Goal: Task Accomplishment & Management: Manage account settings

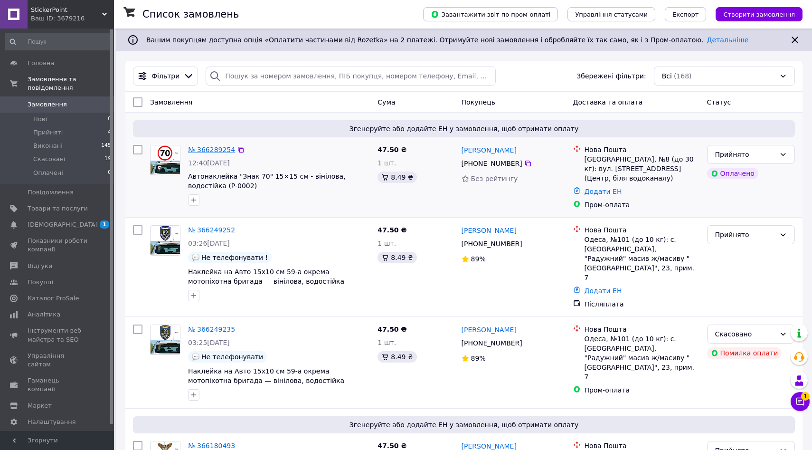
click at [211, 150] on link "№ 366289254" at bounding box center [211, 150] width 47 height 8
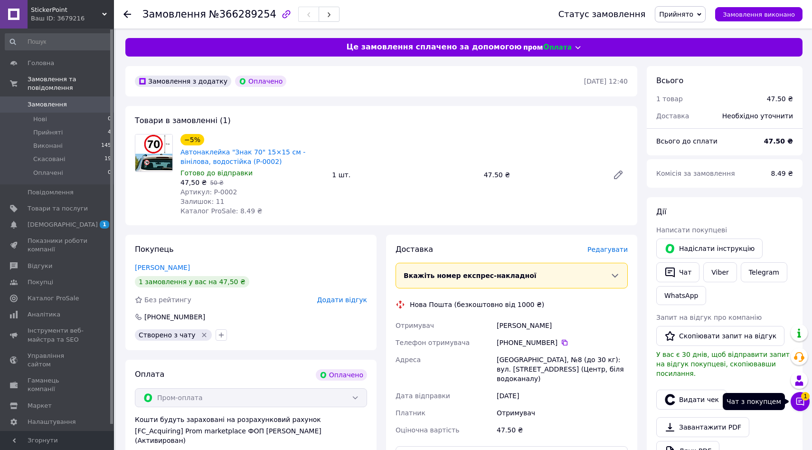
click at [800, 401] on icon at bounding box center [799, 400] width 9 height 9
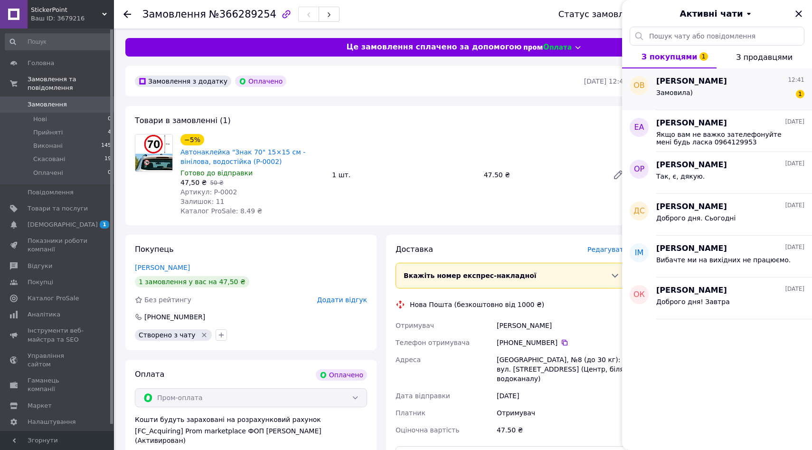
click at [714, 104] on div "[PERSON_NAME] 12:41 Замовила) 1" at bounding box center [734, 89] width 156 height 42
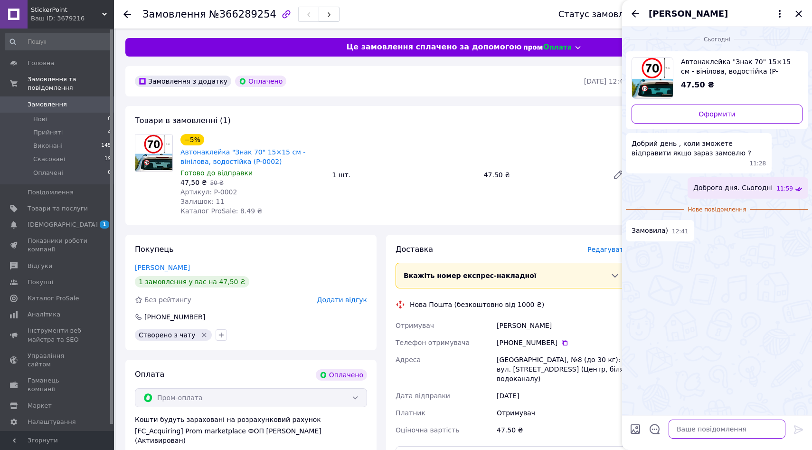
click at [682, 421] on textarea at bounding box center [726, 428] width 117 height 19
click at [698, 429] on textarea "відправка зпа 10 хв." at bounding box center [717, 428] width 136 height 19
click at [656, 428] on textarea "відправка за 10 хв." at bounding box center [717, 428] width 136 height 19
click at [662, 430] on textarea "дкую. відправка за 10 хв." at bounding box center [717, 428] width 136 height 19
type textarea "дякую. відправка за 10 хв."
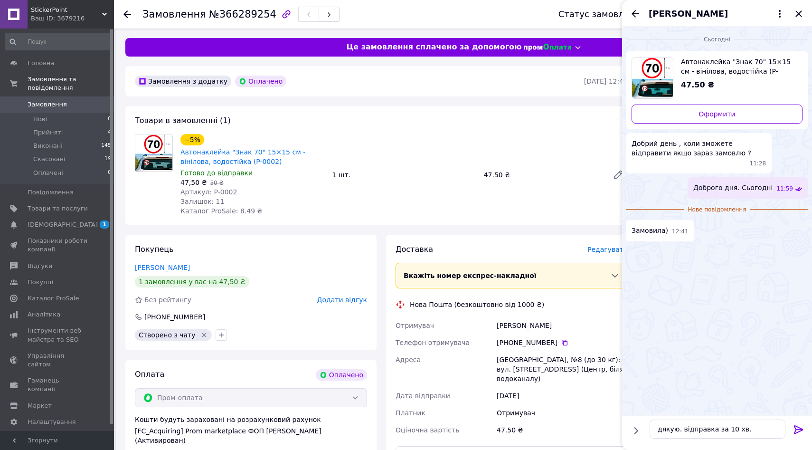
click at [802, 432] on icon at bounding box center [798, 428] width 11 height 11
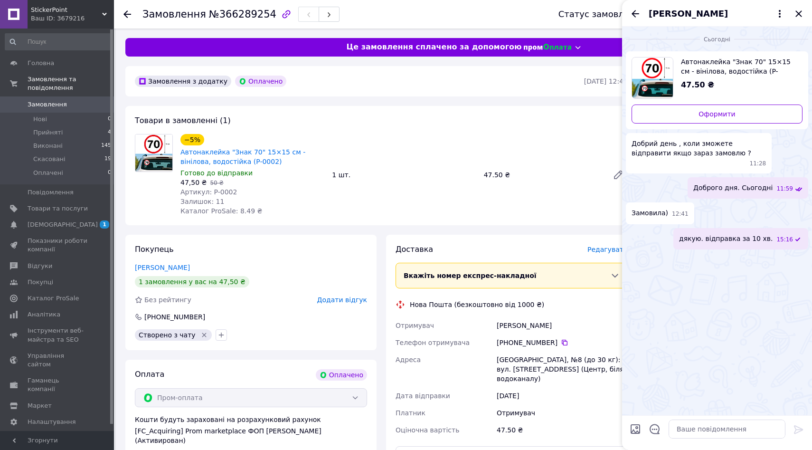
click at [634, 19] on div "[PERSON_NAME]" at bounding box center [717, 13] width 190 height 27
click at [637, 12] on icon "Назад" at bounding box center [634, 13] width 11 height 11
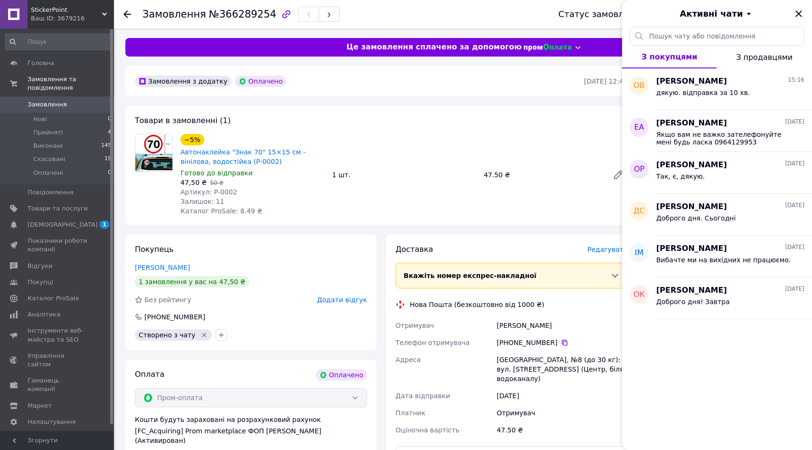
click at [798, 13] on icon "Закрити" at bounding box center [798, 13] width 6 height 6
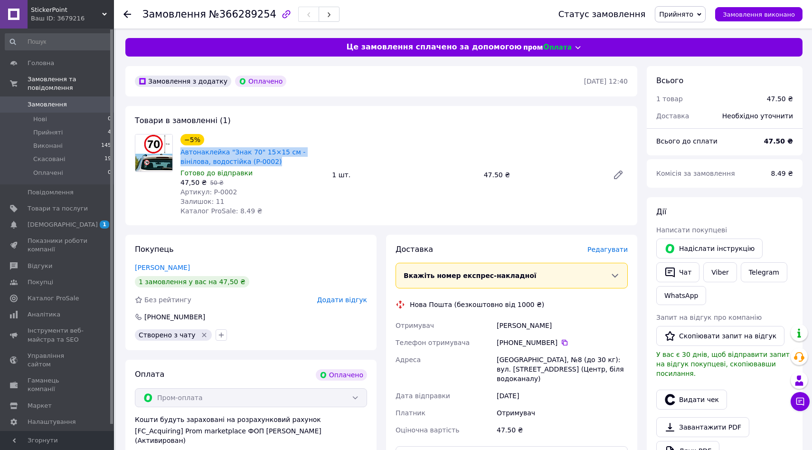
drag, startPoint x: 252, startPoint y: 159, endPoint x: 179, endPoint y: 152, distance: 72.5
click at [179, 152] on div "Автонаклейка "Знак 70" 15×15 см - вінілова, водостійка (P-0002)" at bounding box center [252, 156] width 146 height 21
copy link "Автонаклейка "Знак 70" 15×15 см - вінілова, водостійка (P-0002)"
click at [485, 176] on div "47.50 ₴" at bounding box center [542, 174] width 125 height 13
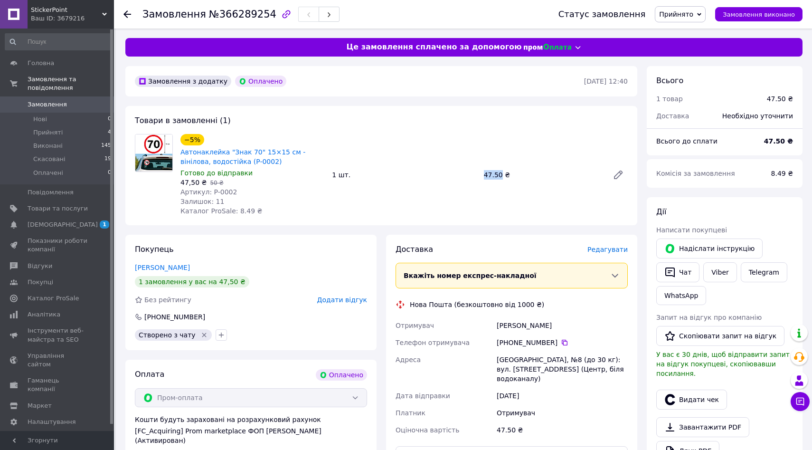
copy div "47.50"
click at [59, 103] on span "Замовлення" at bounding box center [47, 104] width 39 height 9
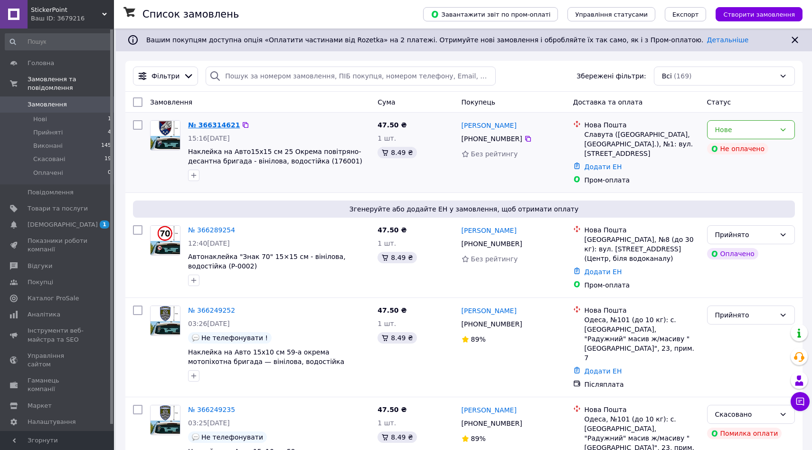
click at [207, 123] on link "№ 366314621" at bounding box center [214, 125] width 52 height 8
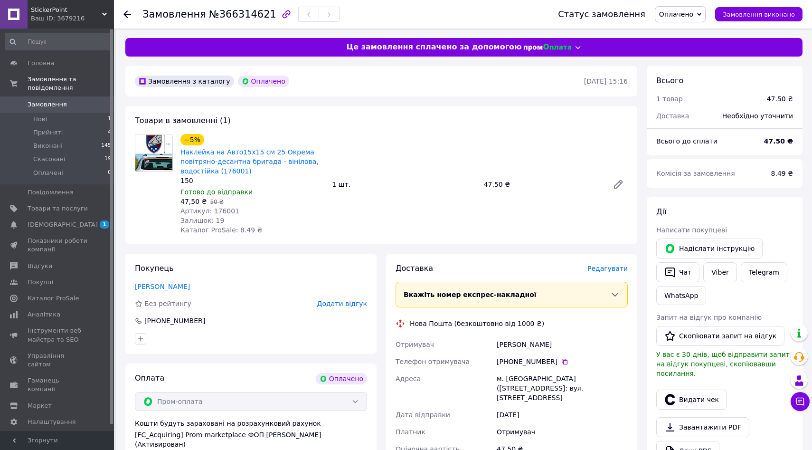
click at [693, 15] on span "Оплачено" at bounding box center [676, 14] width 34 height 8
click at [684, 34] on li "Прийнято" at bounding box center [680, 33] width 50 height 14
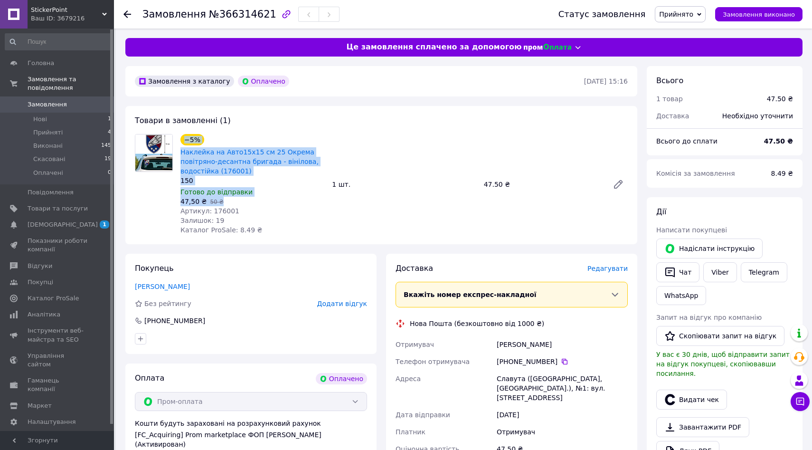
drag, startPoint x: 234, startPoint y: 202, endPoint x: 174, endPoint y: 202, distance: 59.8
click at [174, 202] on div "−5% Наклейка на Авто15х15 см 25 Окрема повітряно-десантна бригада - вінілова, в…" at bounding box center [381, 184] width 500 height 101
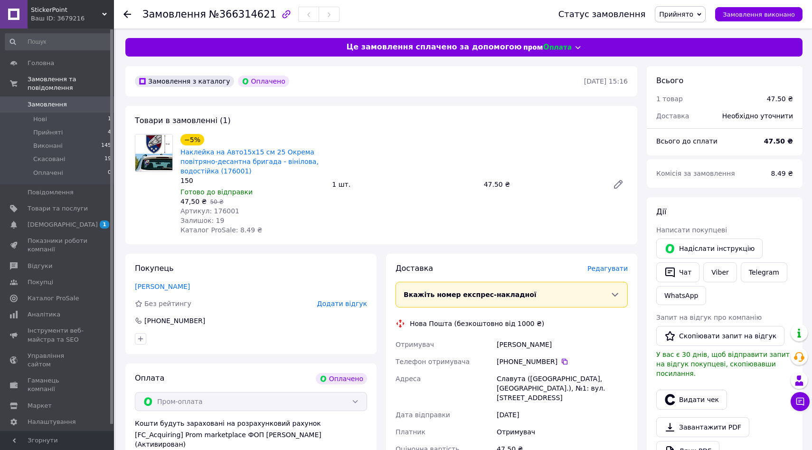
click at [248, 216] on div "Залишок: 19" at bounding box center [252, 220] width 144 height 9
click at [47, 134] on span "Прийняті" at bounding box center [47, 132] width 29 height 9
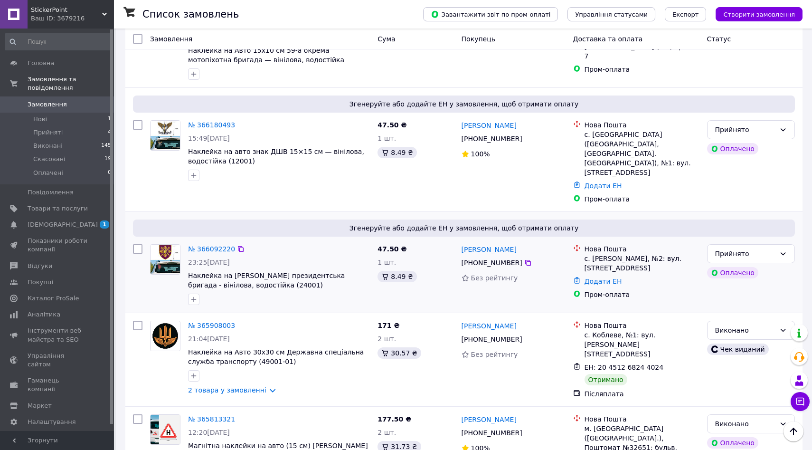
scroll to position [331, 0]
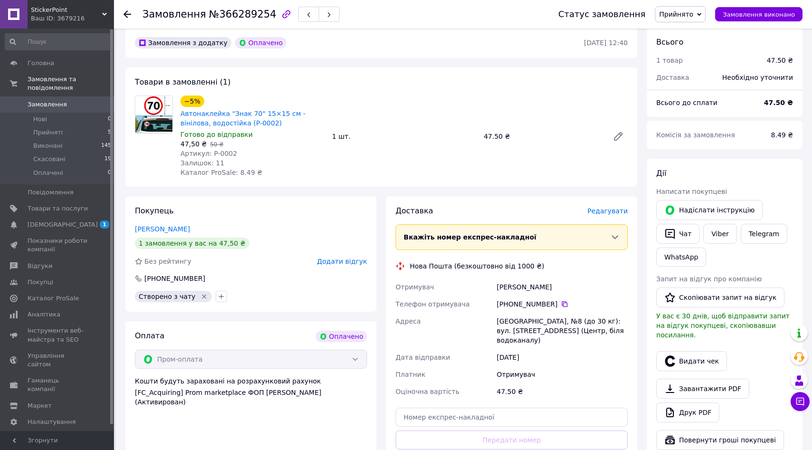
scroll to position [46, 0]
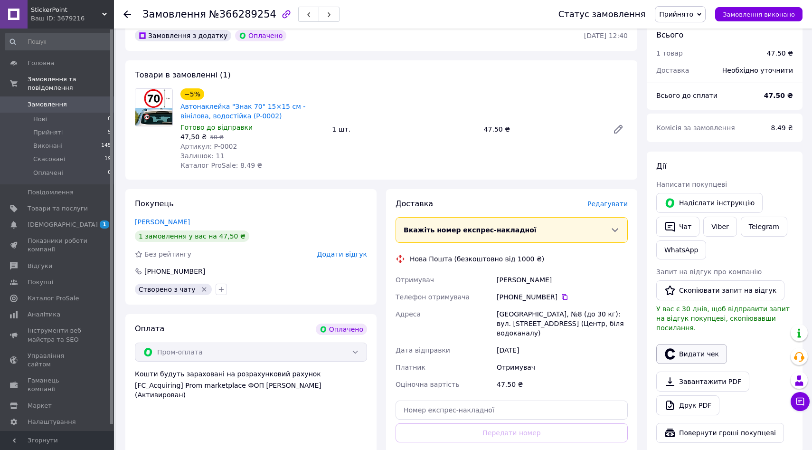
click at [671, 348] on icon "button" at bounding box center [669, 353] width 11 height 11
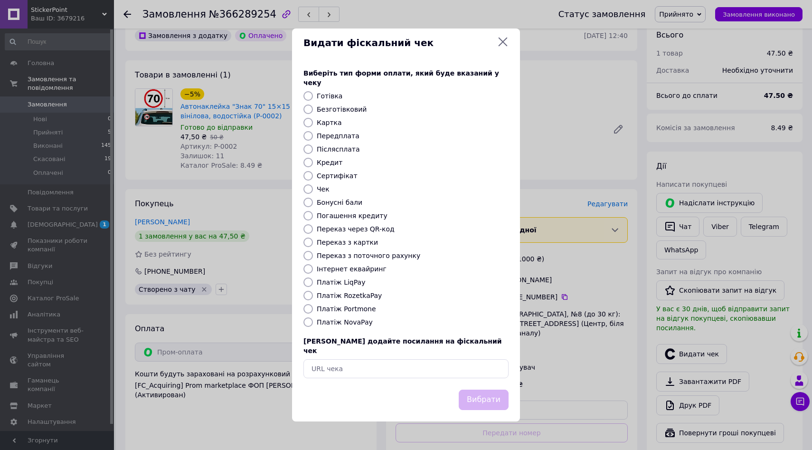
click at [358, 294] on label "Платіж RozetkaPay" at bounding box center [349, 295] width 65 height 8
click at [313, 294] on input "Платіж RozetkaPay" at bounding box center [307, 295] width 9 height 9
radio input "true"
click at [473, 390] on button "Вибрати" at bounding box center [484, 399] width 50 height 20
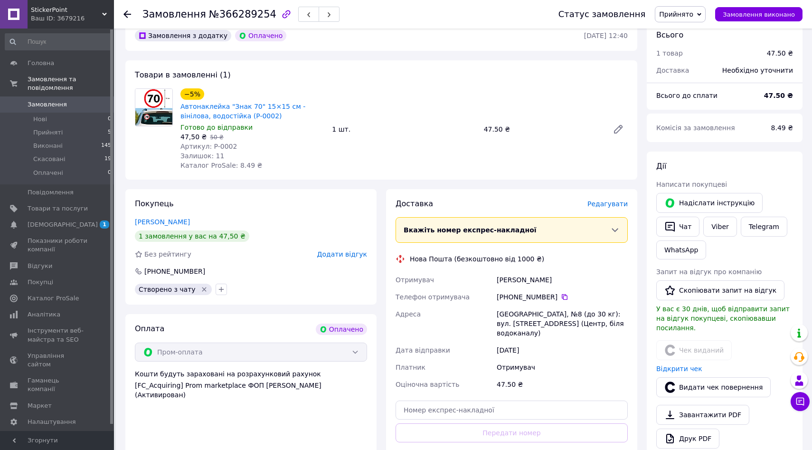
click at [502, 277] on div "[PERSON_NAME]" at bounding box center [562, 279] width 135 height 17
drag, startPoint x: 502, startPoint y: 277, endPoint x: 530, endPoint y: 277, distance: 28.5
click at [530, 277] on div "[PERSON_NAME]" at bounding box center [562, 279] width 135 height 17
copy div "[PERSON_NAME]"
click at [571, 295] on div "[PHONE_NUMBER]" at bounding box center [562, 296] width 131 height 9
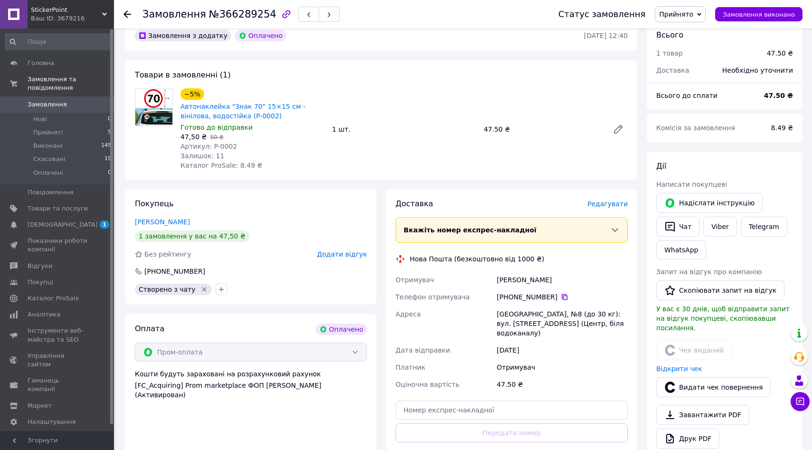
click at [564, 295] on icon at bounding box center [565, 297] width 6 height 6
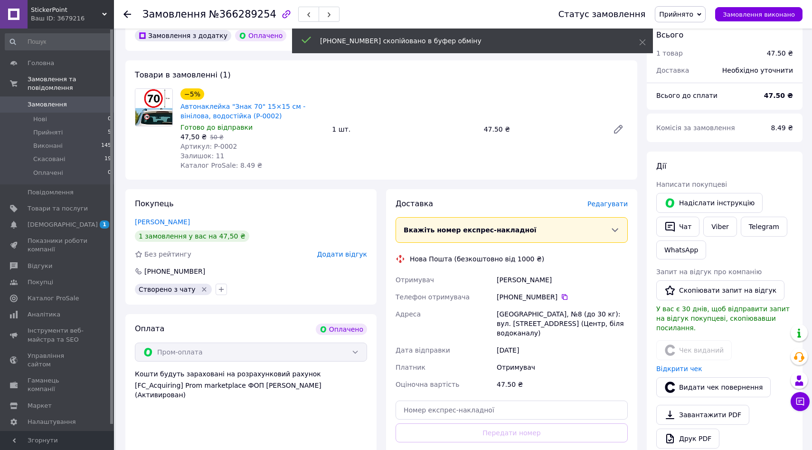
click at [505, 312] on div "[GEOGRAPHIC_DATA], №8 (до 30 кг): вул. [STREET_ADDRESS] (Центр, біля водоканалу)" at bounding box center [562, 323] width 135 height 36
copy div "[GEOGRAPHIC_DATA]"
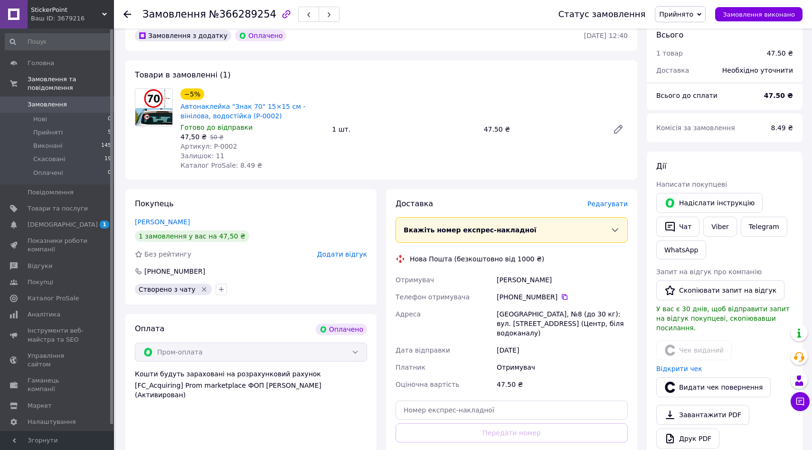
click at [243, 14] on span "№366289254" at bounding box center [242, 14] width 67 height 11
copy span "366289254"
click at [485, 400] on input "text" at bounding box center [511, 409] width 232 height 19
paste input "20451269127822"
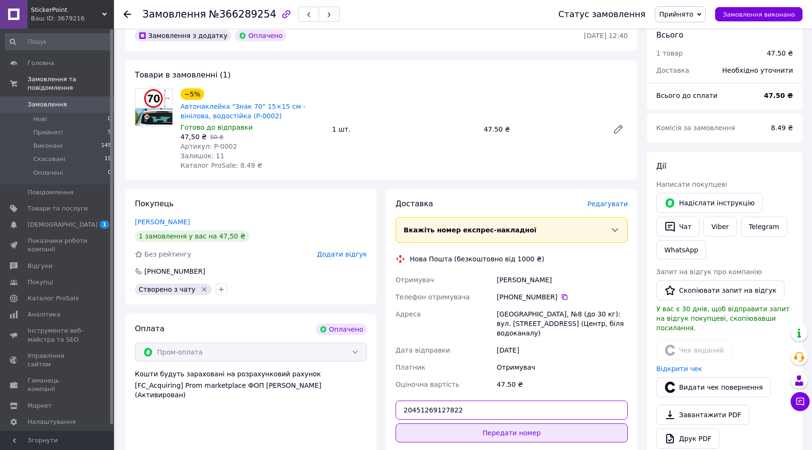
type input "20451269127822"
click at [488, 423] on button "Передати номер" at bounding box center [511, 432] width 232 height 19
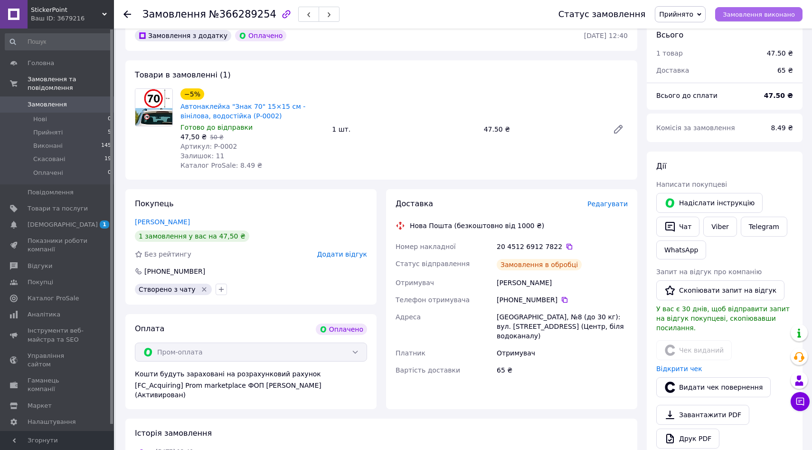
click at [752, 11] on span "Замовлення виконано" at bounding box center [758, 14] width 72 height 7
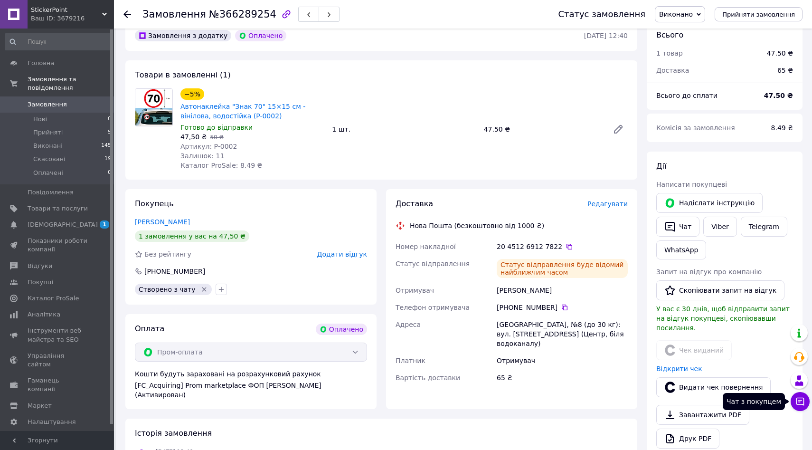
click at [799, 400] on icon at bounding box center [800, 401] width 8 height 8
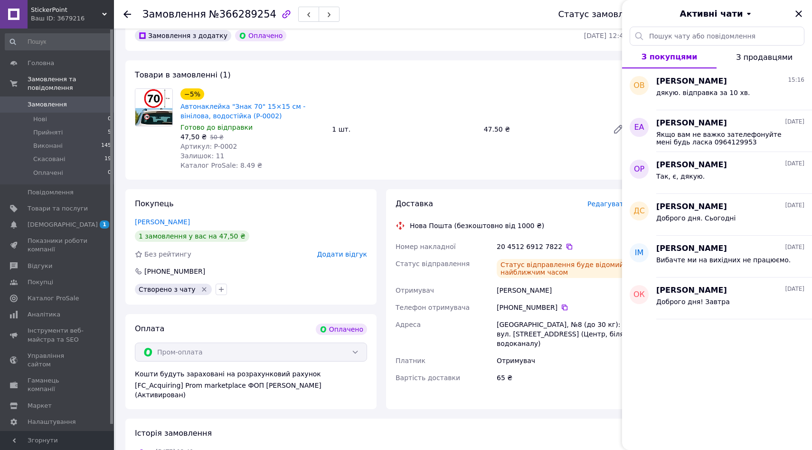
click at [802, 7] on div "Активні чати" at bounding box center [717, 13] width 190 height 27
click at [798, 13] on icon "Закрити" at bounding box center [798, 13] width 11 height 11
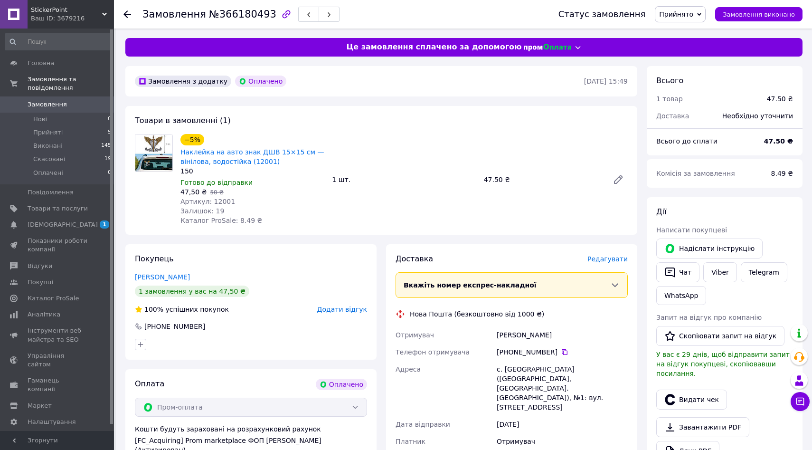
scroll to position [78, 0]
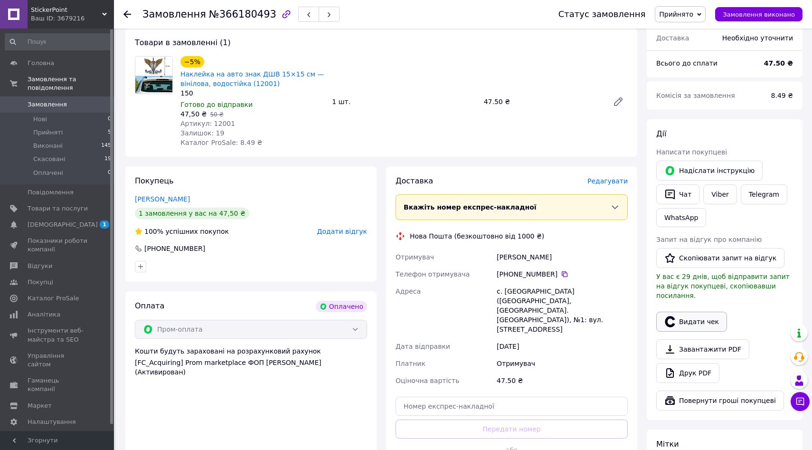
click at [670, 316] on icon "button" at bounding box center [669, 321] width 11 height 11
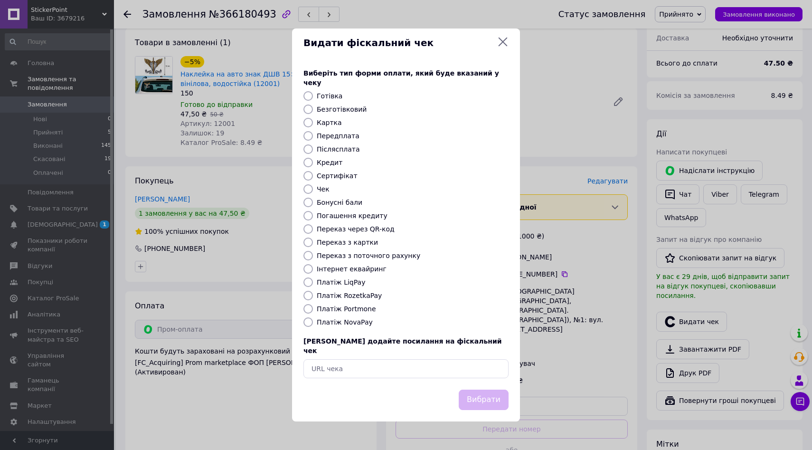
click at [337, 295] on label "Платіж RozetkaPay" at bounding box center [349, 295] width 65 height 8
click at [313, 295] on input "Платіж RozetkaPay" at bounding box center [307, 295] width 9 height 9
radio input "true"
click at [474, 389] on button "Вибрати" at bounding box center [484, 399] width 50 height 20
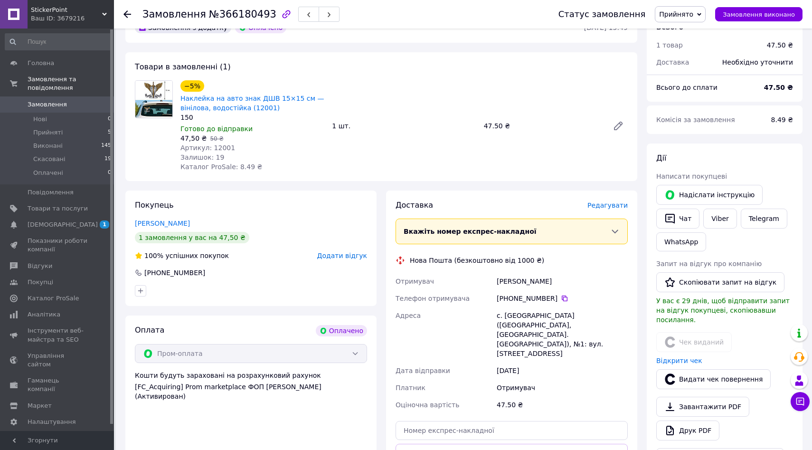
scroll to position [103, 0]
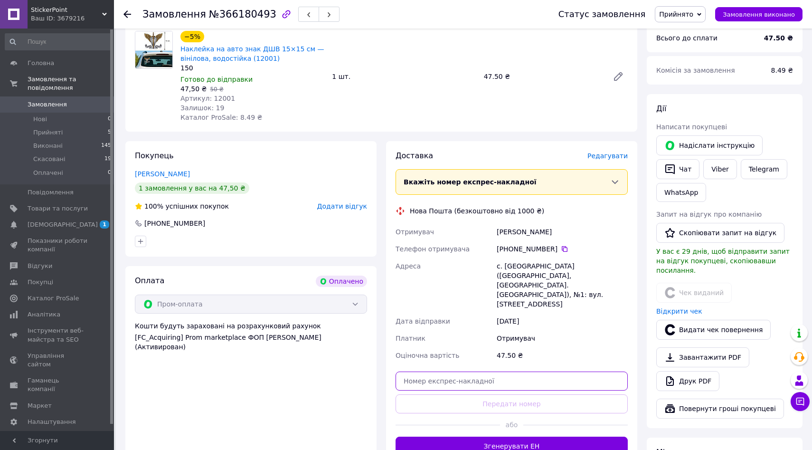
click at [513, 371] on input "text" at bounding box center [511, 380] width 232 height 19
paste input "20451269127796"
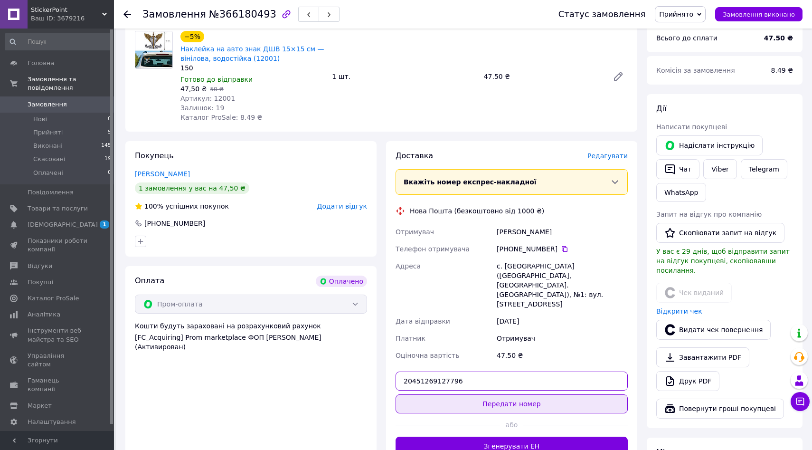
type input "20451269127796"
click at [503, 394] on button "Передати номер" at bounding box center [511, 403] width 232 height 19
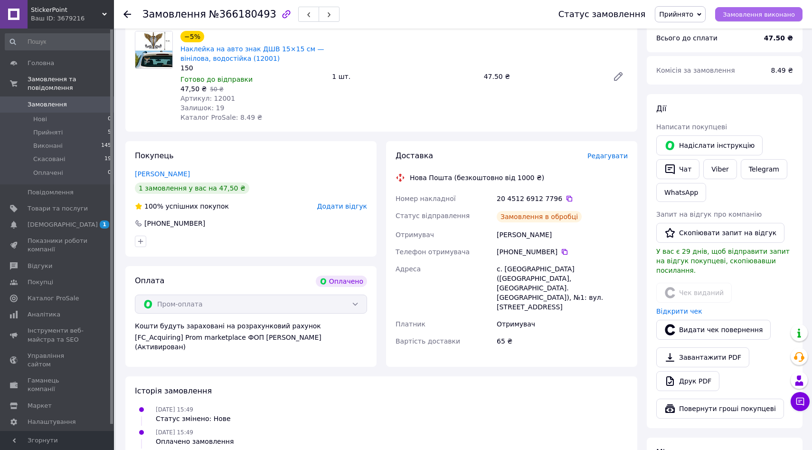
click at [733, 17] on span "Замовлення виконано" at bounding box center [758, 14] width 72 height 7
